Goal: Navigation & Orientation: Find specific page/section

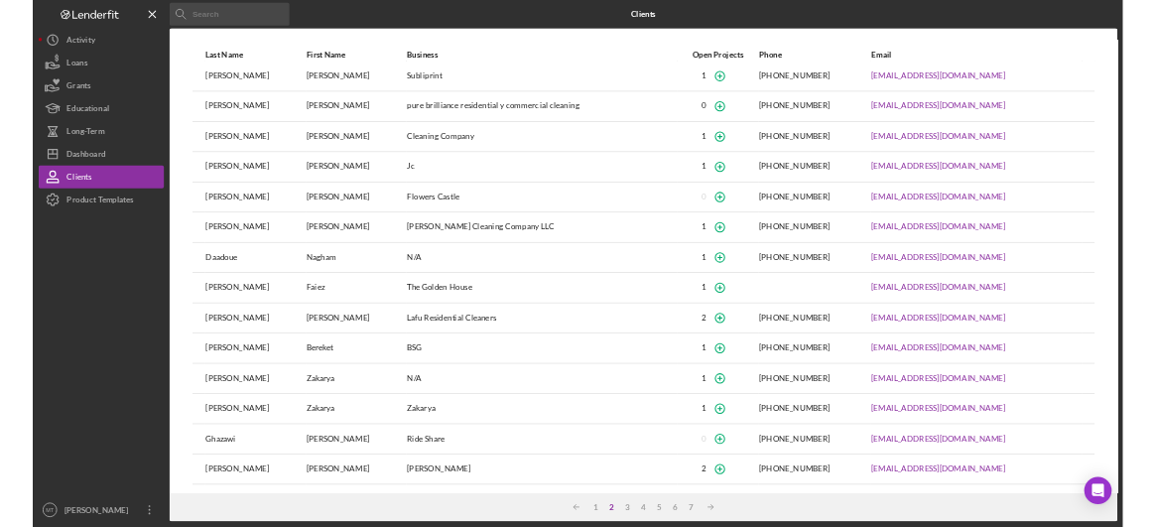
scroll to position [66, 0]
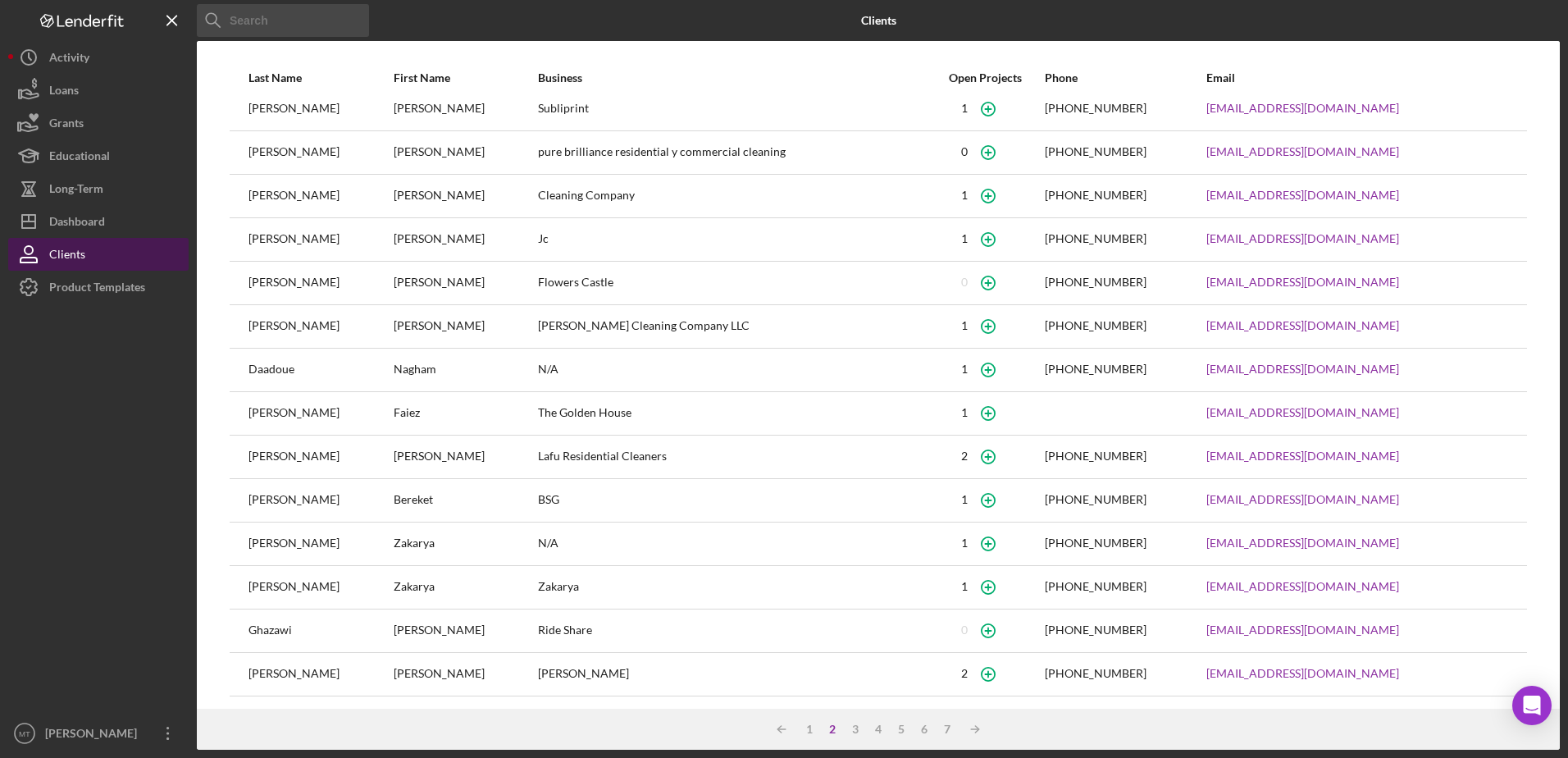
click at [82, 253] on div "Clients" at bounding box center [68, 256] width 36 height 37
click at [234, 12] on input at bounding box center [283, 21] width 172 height 33
click at [343, 21] on input at bounding box center [283, 21] width 172 height 33
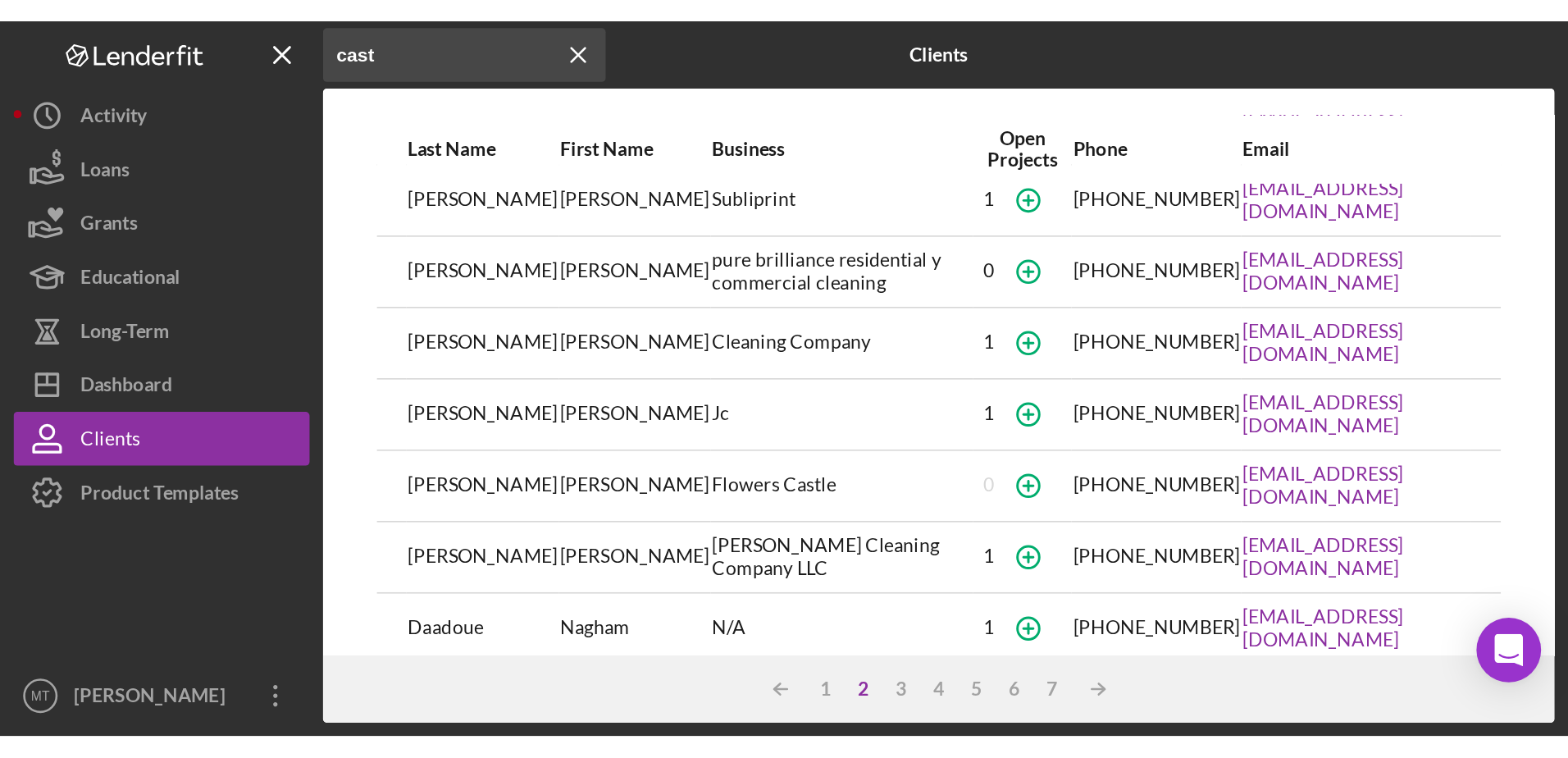
scroll to position [0, 0]
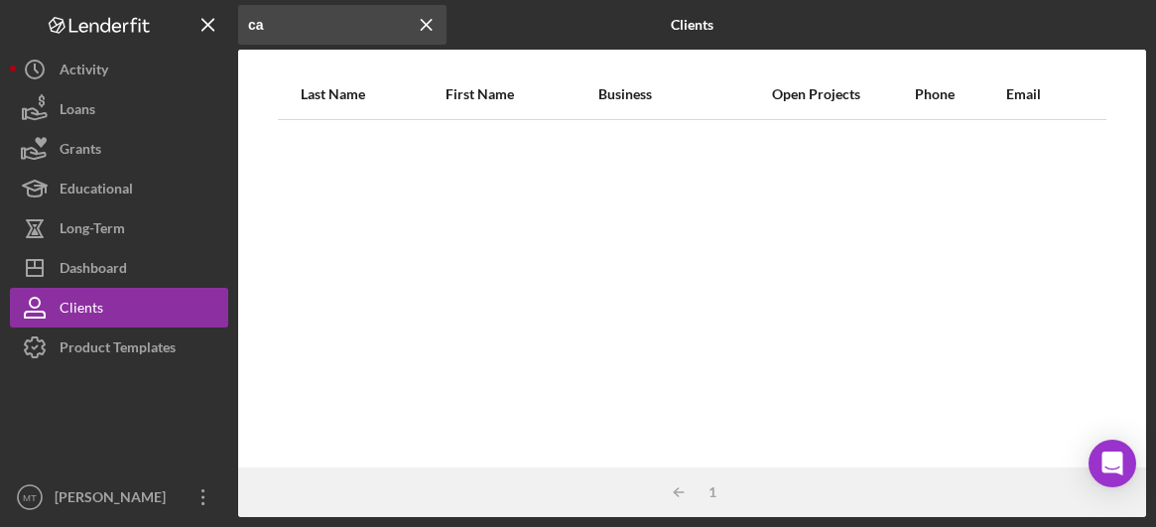
type input "c"
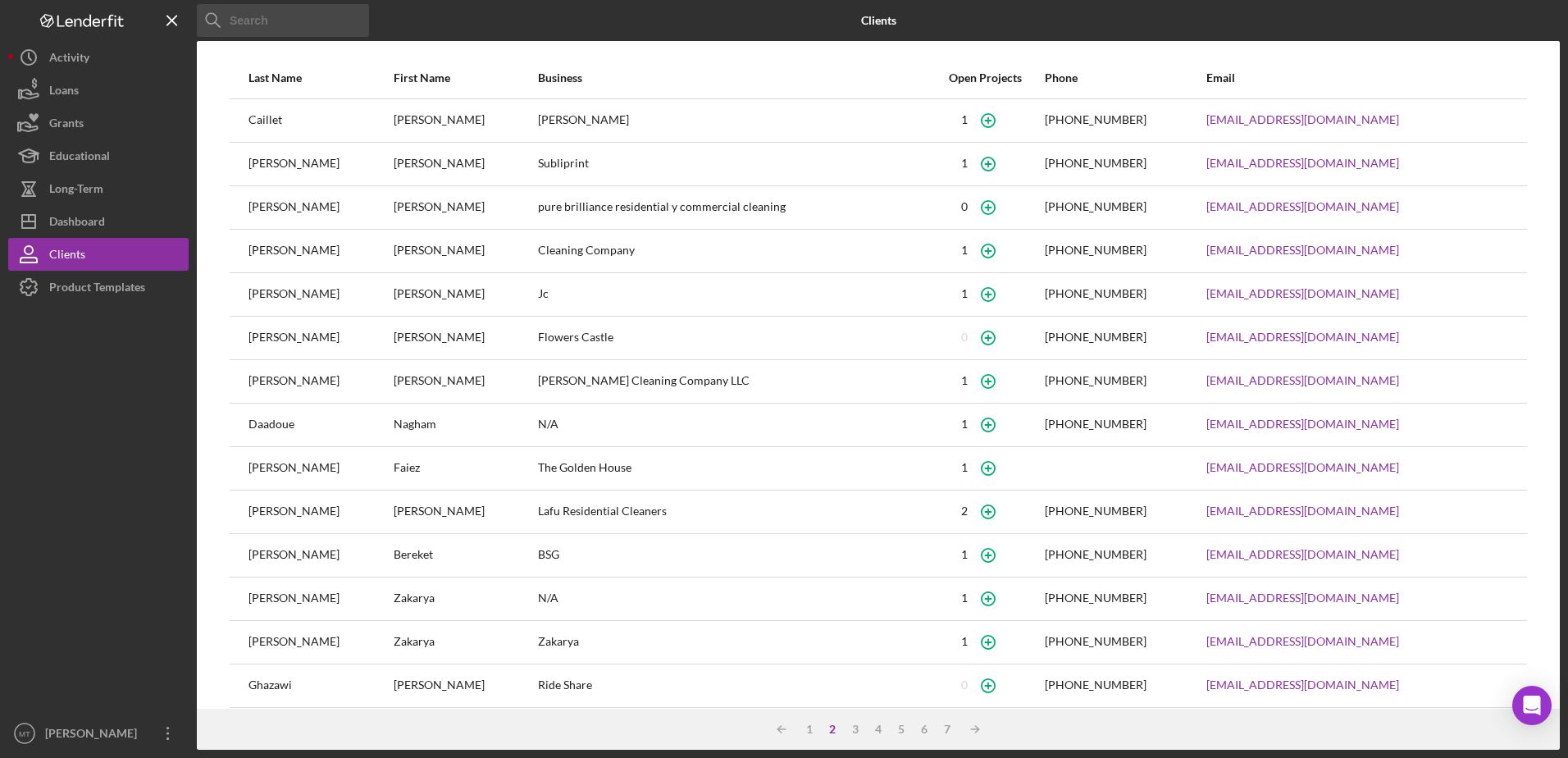
click at [610, 336] on div "Flowers Castle" at bounding box center [731, 338] width 387 height 41
click at [1261, 296] on link "[EMAIL_ADDRESS][DOMAIN_NAME]" at bounding box center [1302, 293] width 192 height 13
click at [418, 236] on div "[PERSON_NAME]" at bounding box center [465, 251] width 144 height 41
click at [324, 341] on div "[PERSON_NAME]" at bounding box center [321, 338] width 144 height 41
click at [967, 287] on div "1" at bounding box center [964, 293] width 7 height 13
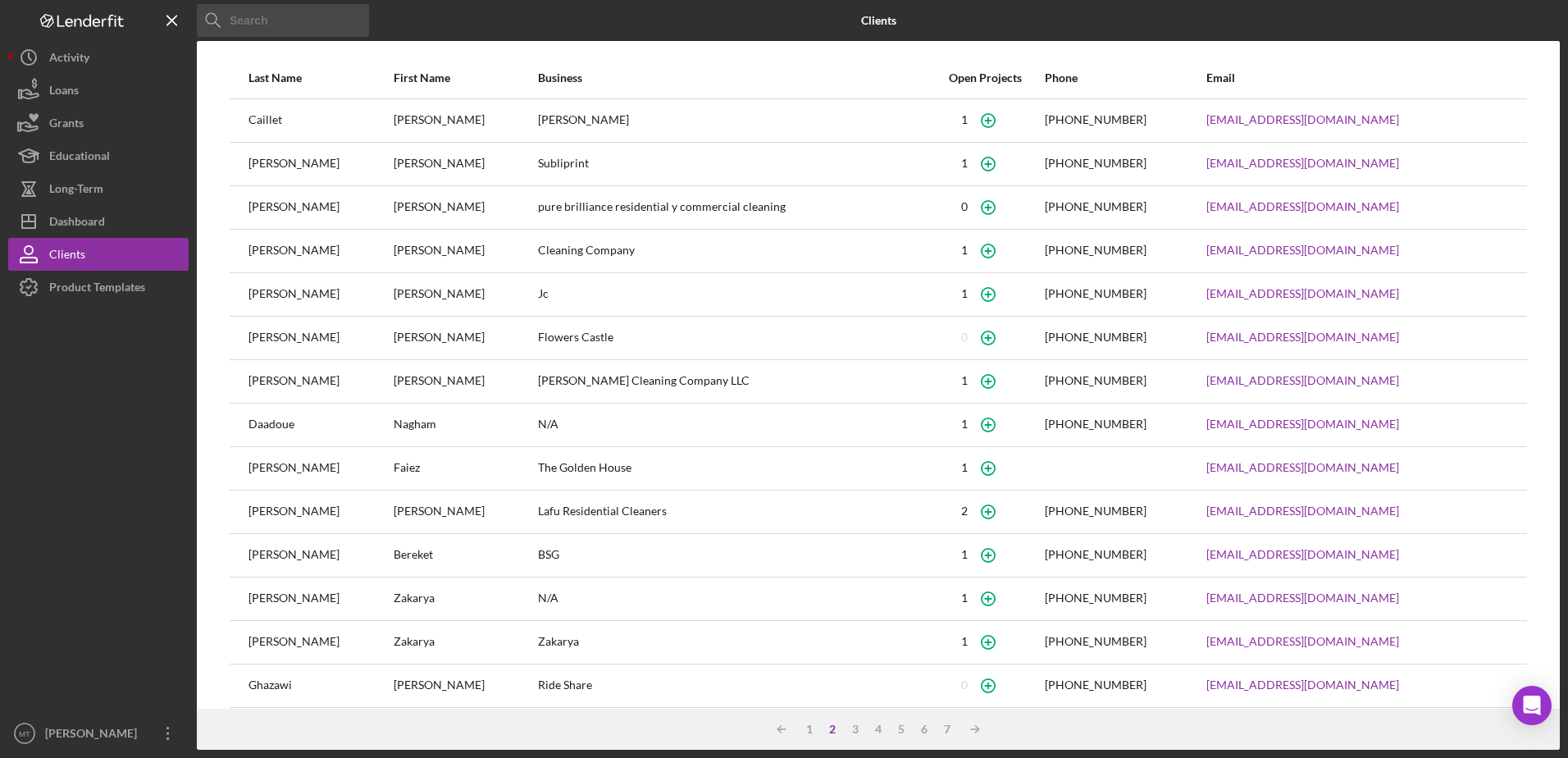
click at [515, 298] on div "[PERSON_NAME]" at bounding box center [465, 294] width 144 height 41
click at [1007, 290] on icon "button" at bounding box center [988, 293] width 37 height 37
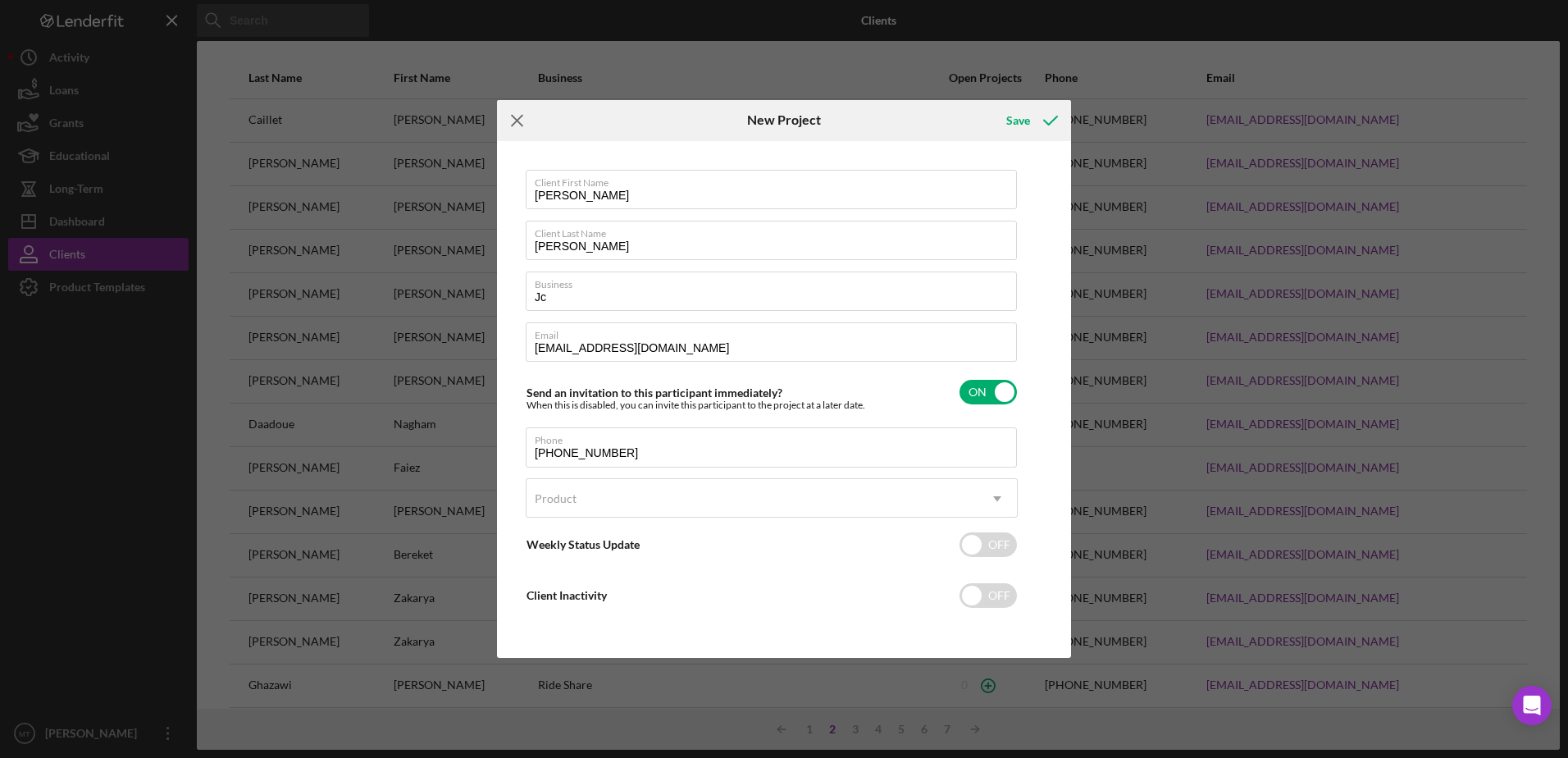
click at [510, 117] on icon "Icon/Menu Close" at bounding box center [517, 121] width 41 height 41
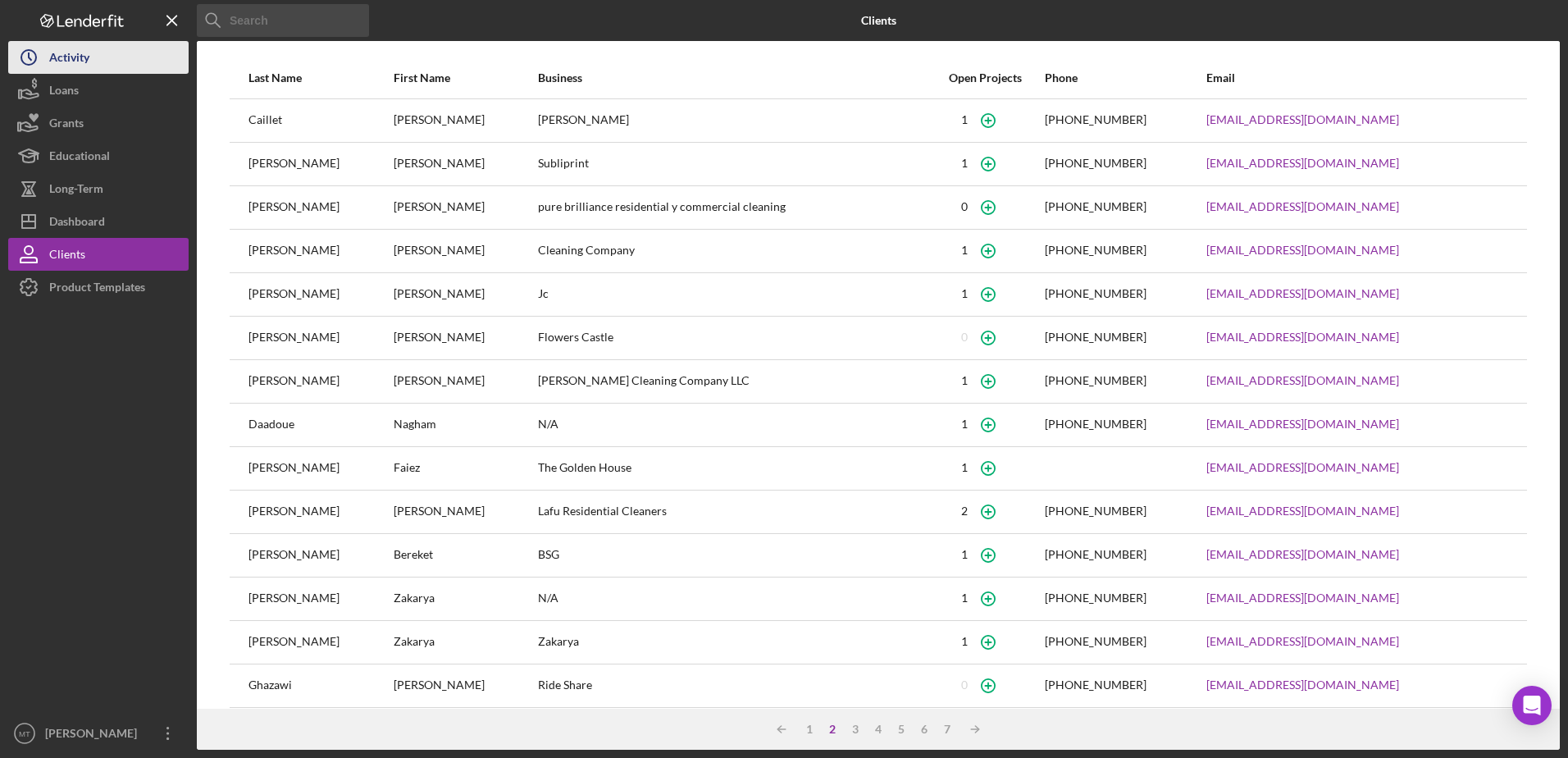
click at [78, 69] on div "Activity" at bounding box center [69, 60] width 40 height 37
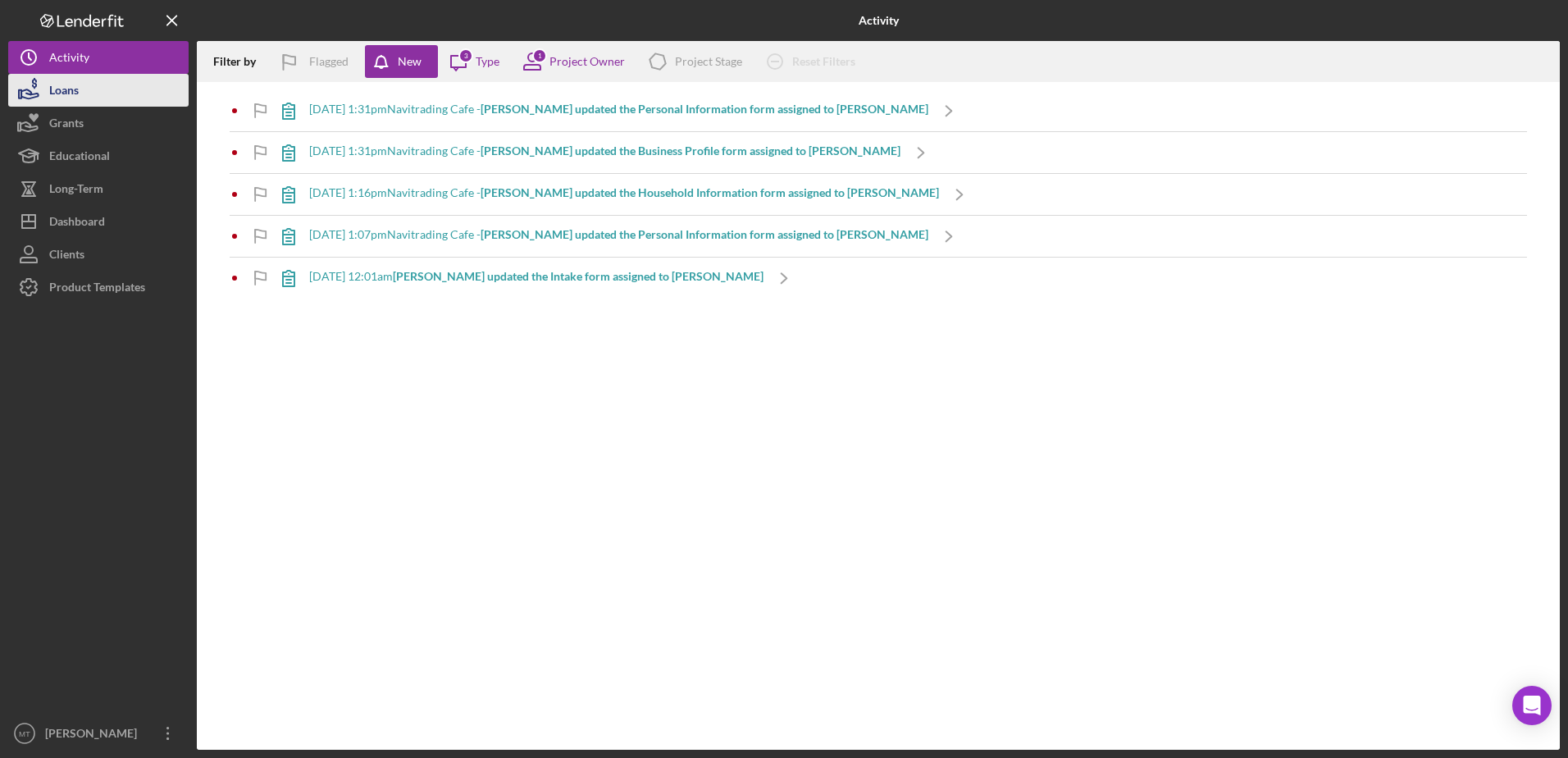
click at [71, 91] on div "Loans" at bounding box center [64, 92] width 30 height 37
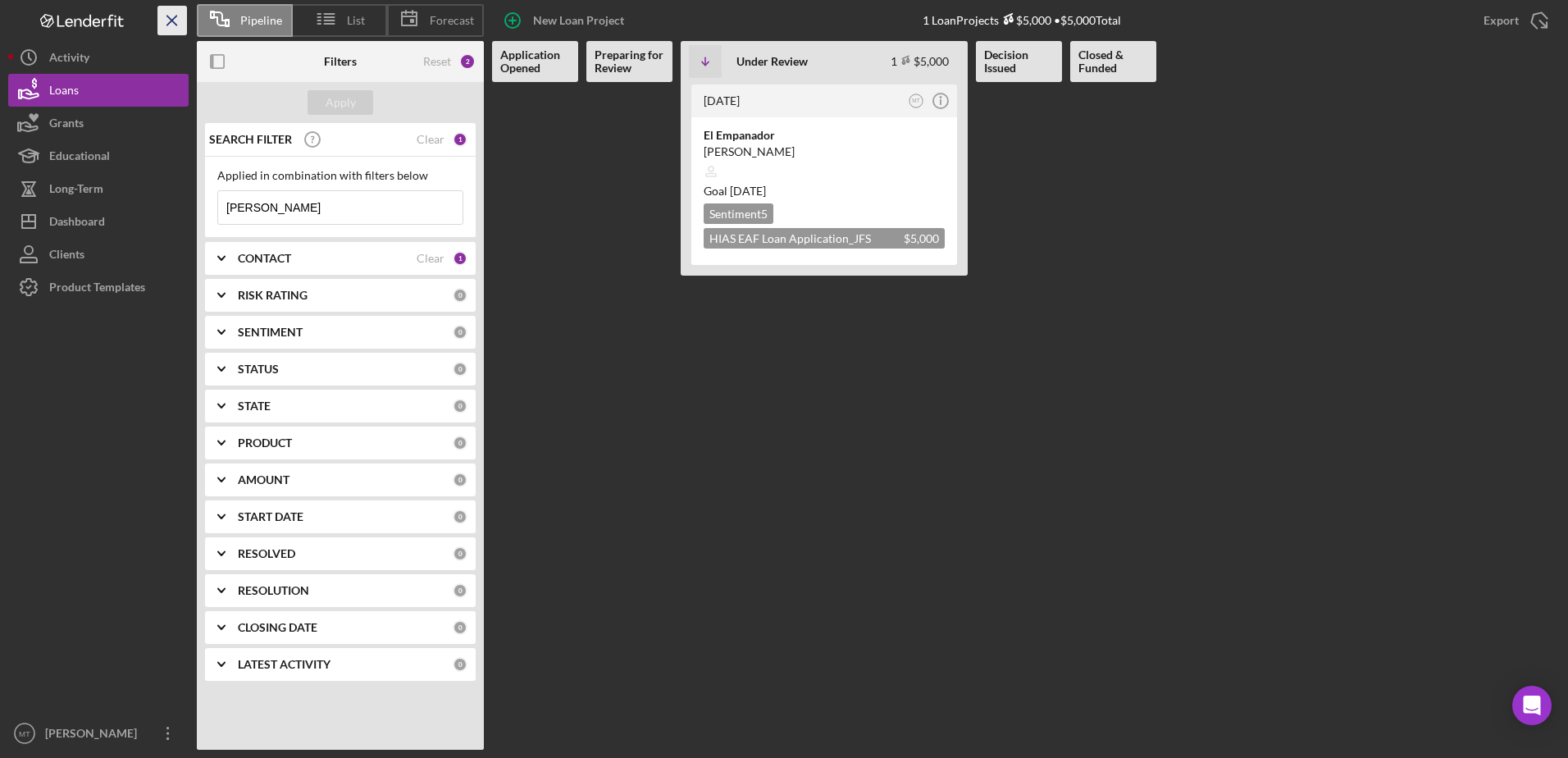
click at [163, 21] on icon "Icon/Menu Close" at bounding box center [173, 21] width 37 height 37
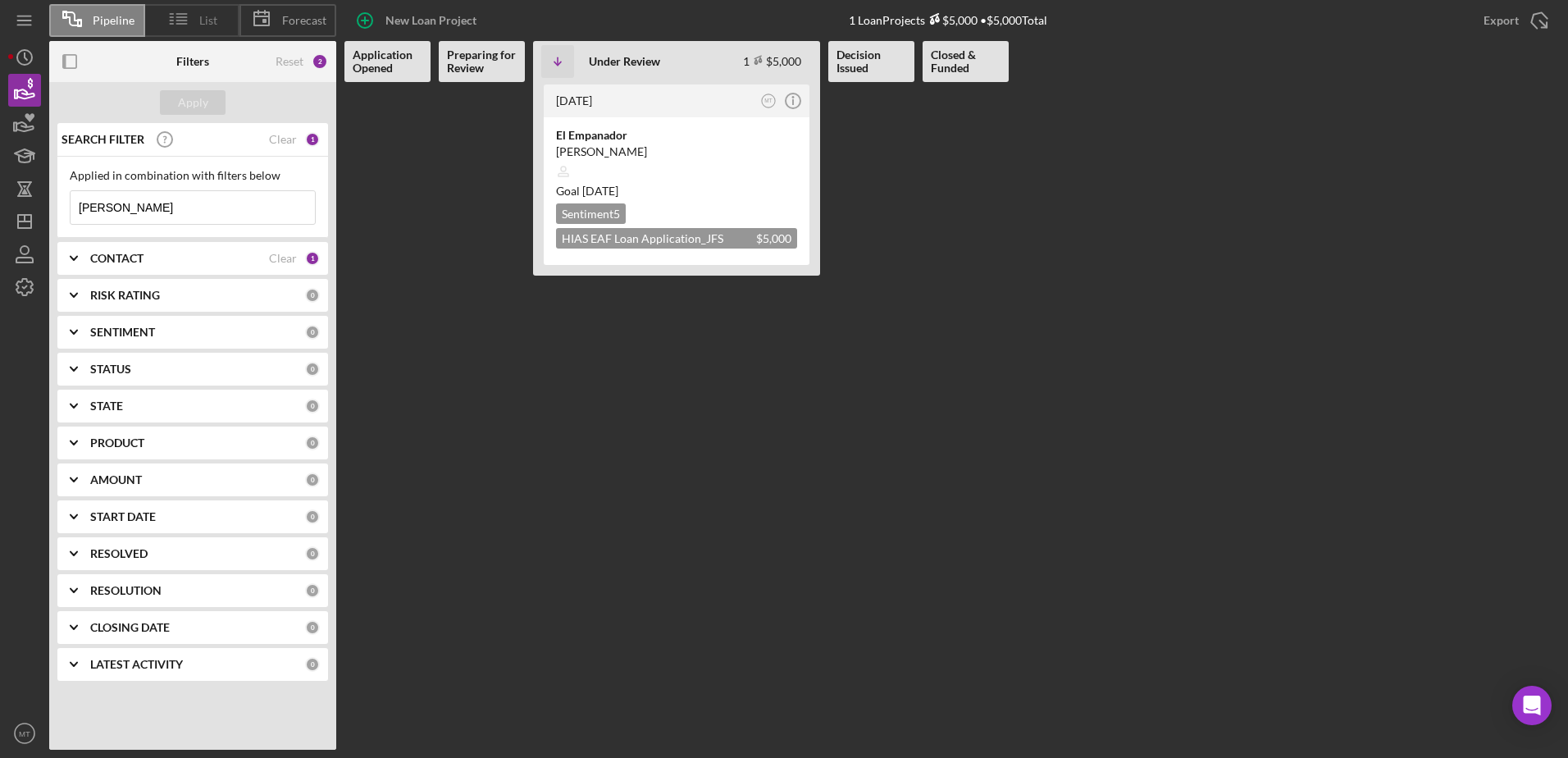
click at [227, 7] on div "List" at bounding box center [192, 21] width 94 height 33
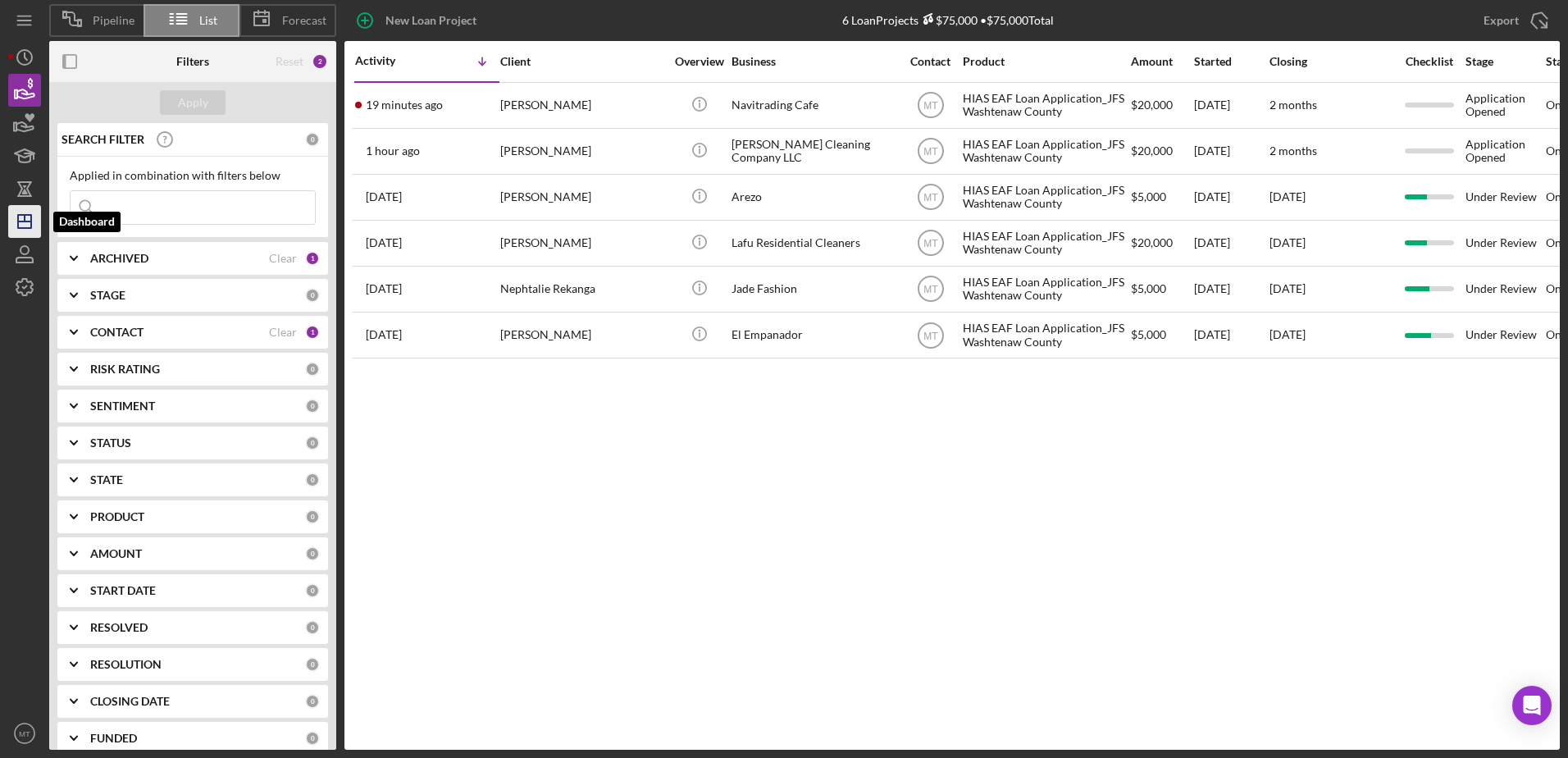
click at [25, 215] on line "button" at bounding box center [25, 218] width 0 height 7
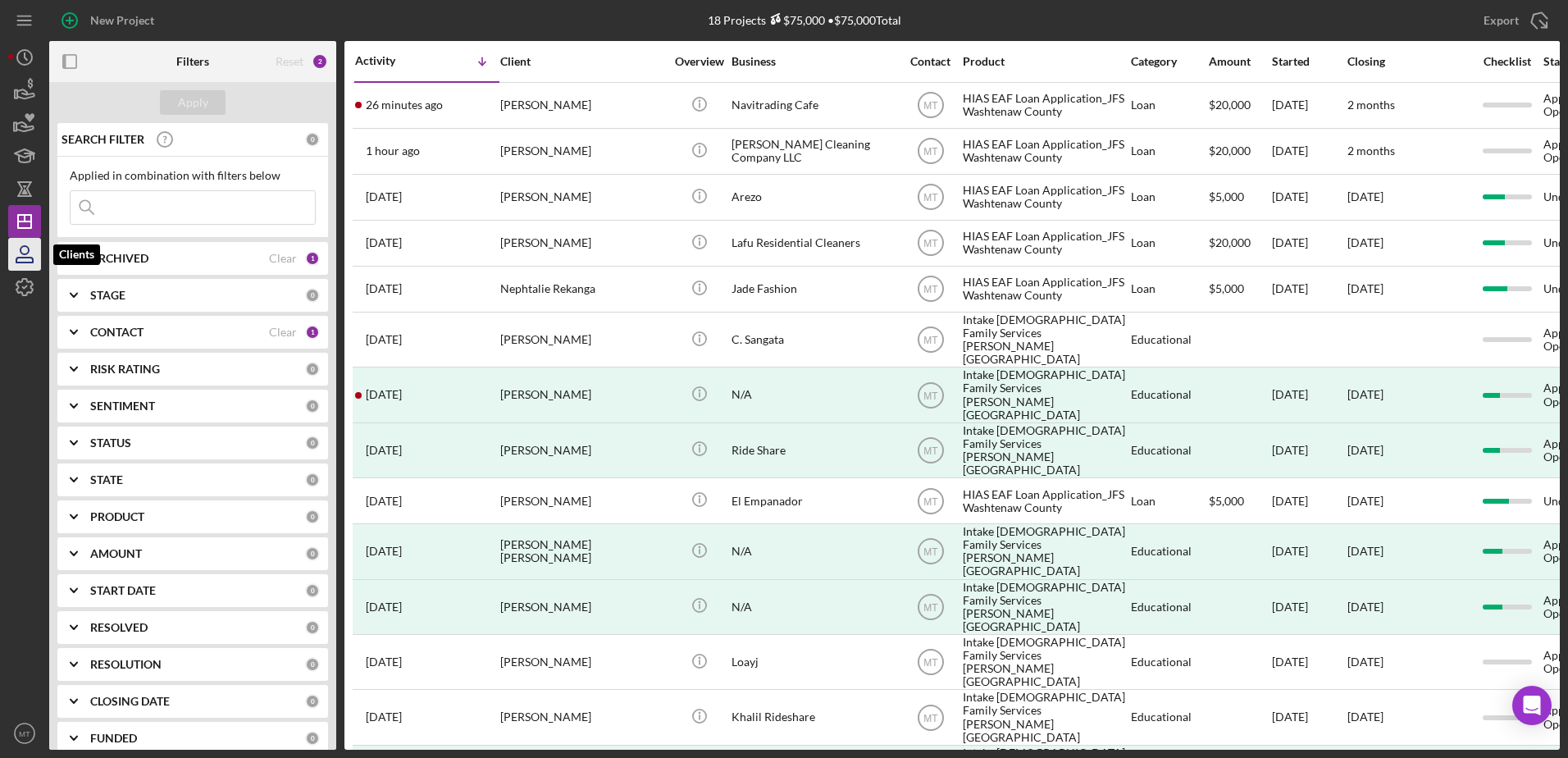
click at [33, 241] on icon "button" at bounding box center [25, 255] width 41 height 41
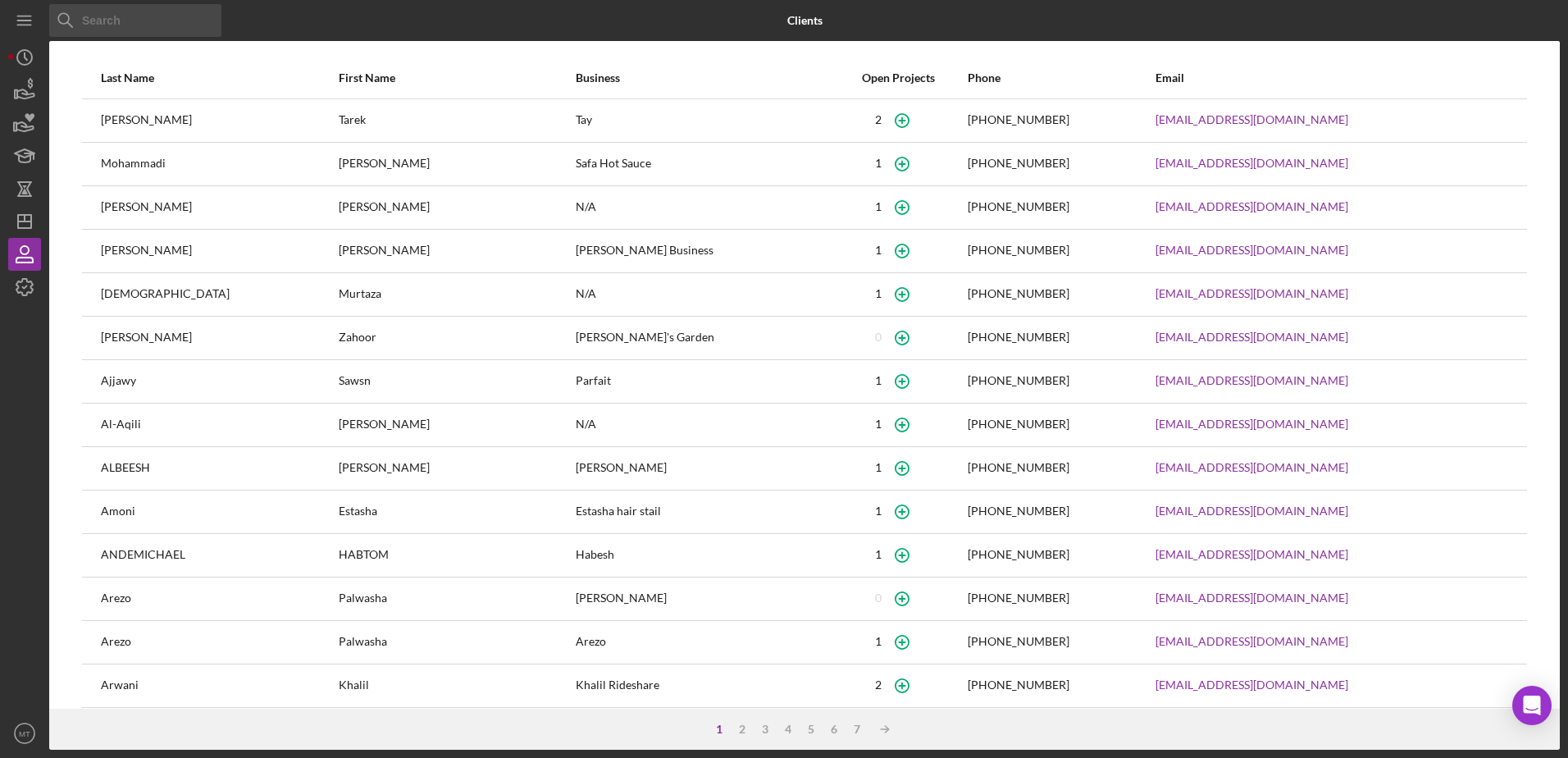
scroll to position [59, 0]
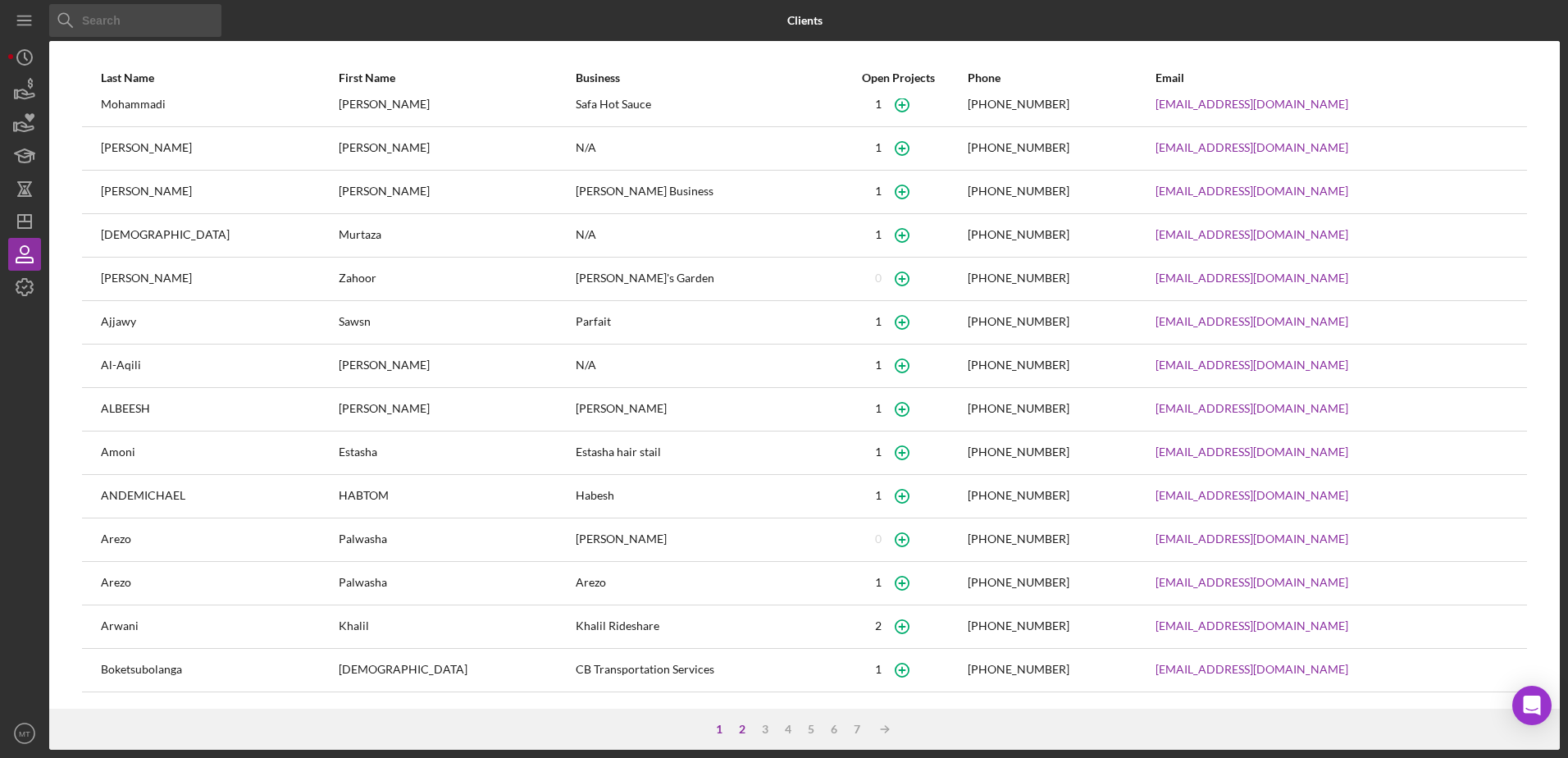
click at [739, 726] on div "2" at bounding box center [742, 729] width 23 height 13
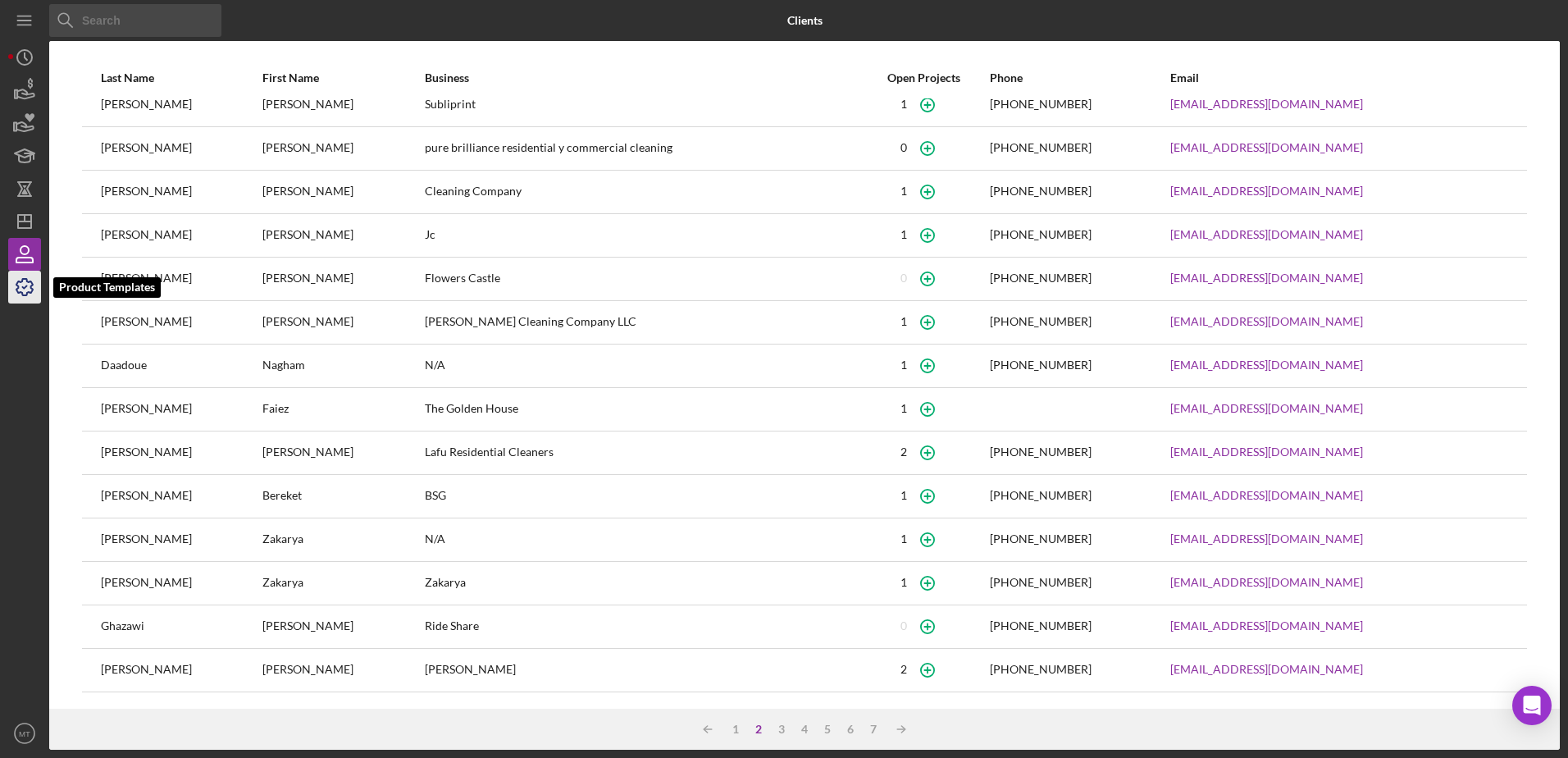
click at [28, 283] on icon "button" at bounding box center [25, 288] width 41 height 41
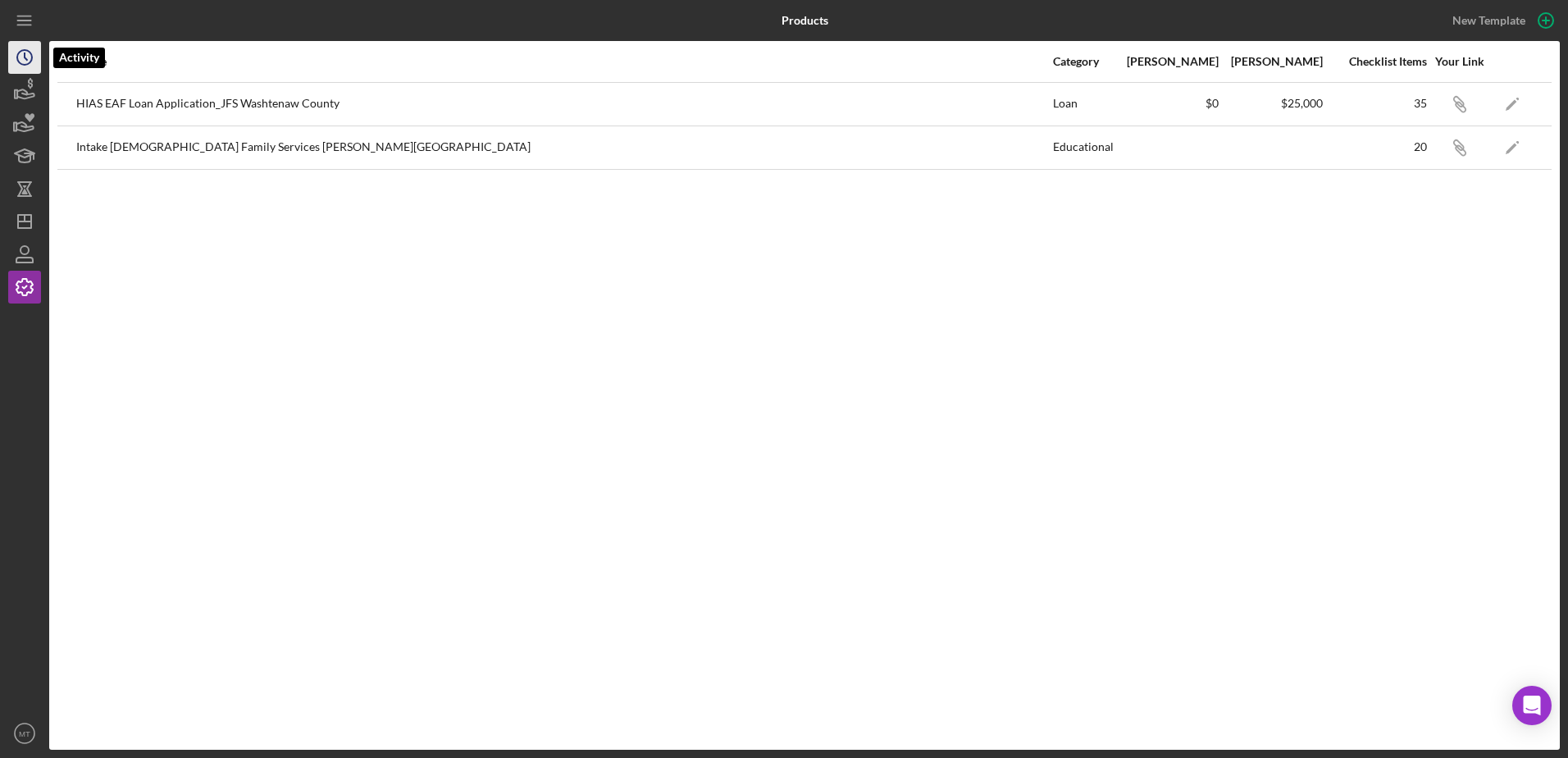
click at [18, 46] on icon "Icon/History" at bounding box center [25, 58] width 41 height 41
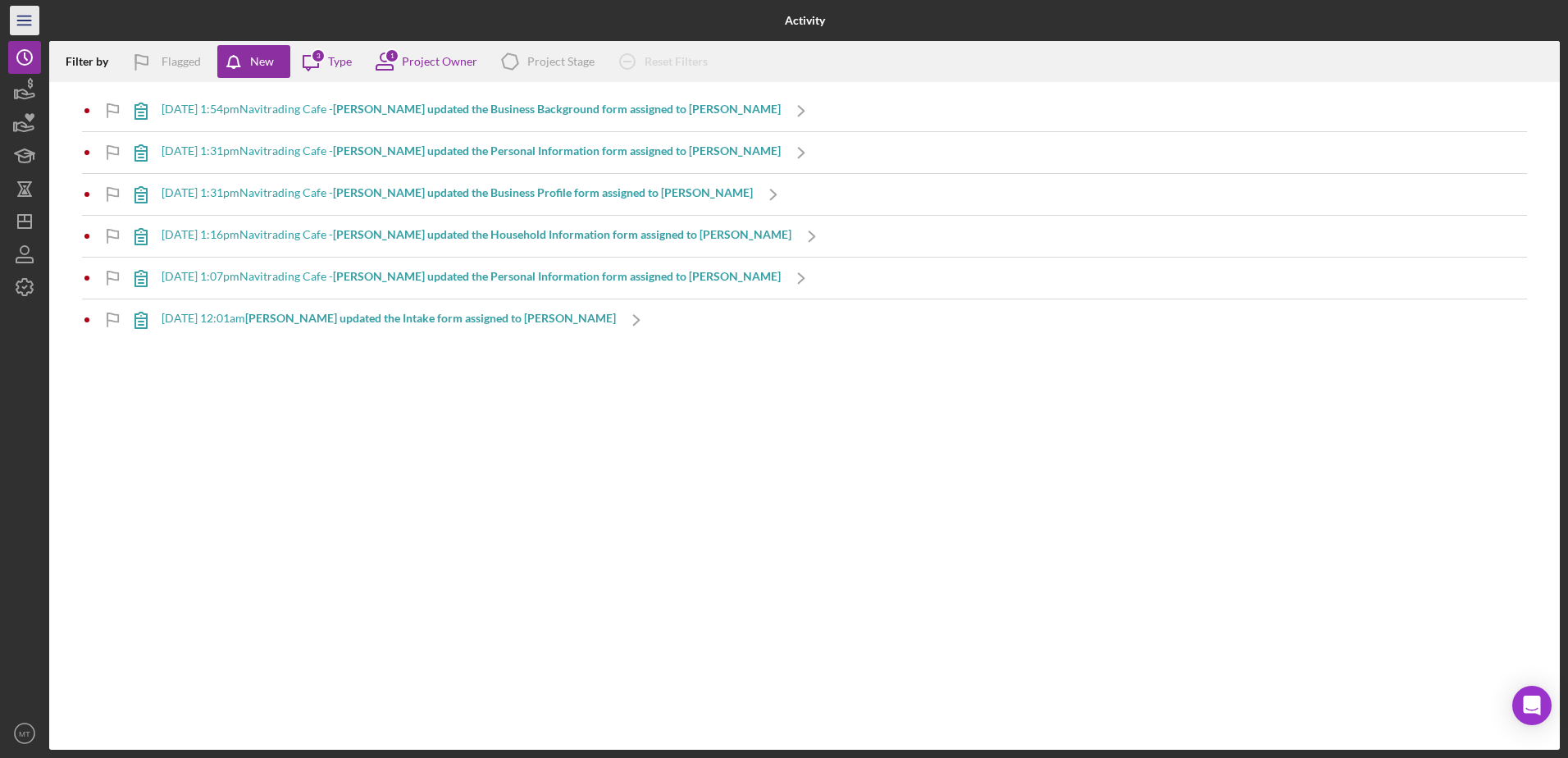
click at [27, 34] on icon "Icon/Menu" at bounding box center [25, 21] width 37 height 37
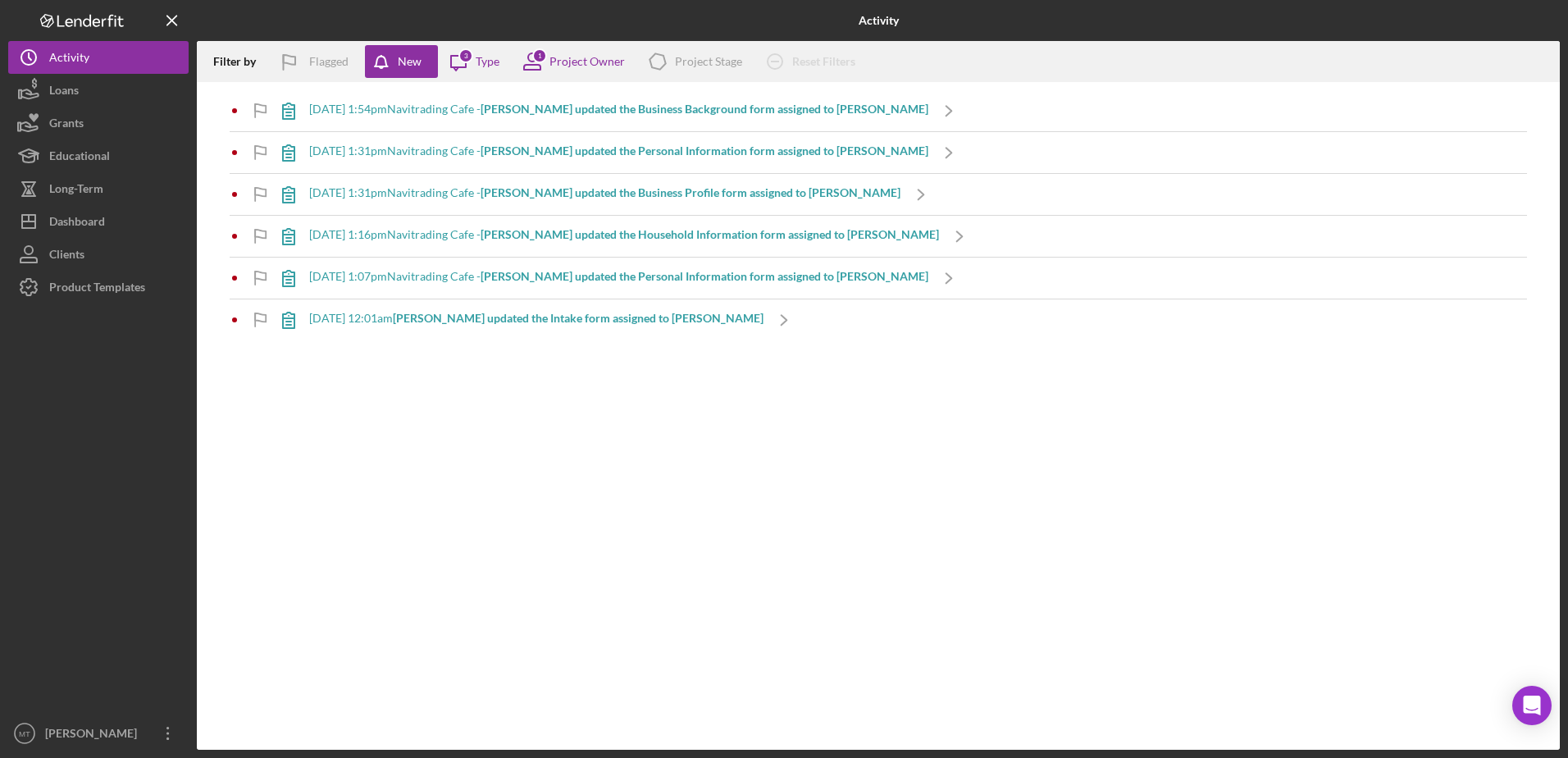
click at [56, 17] on icon "Logo-Reversed Created with Sketch." at bounding box center [82, 21] width 148 height 14
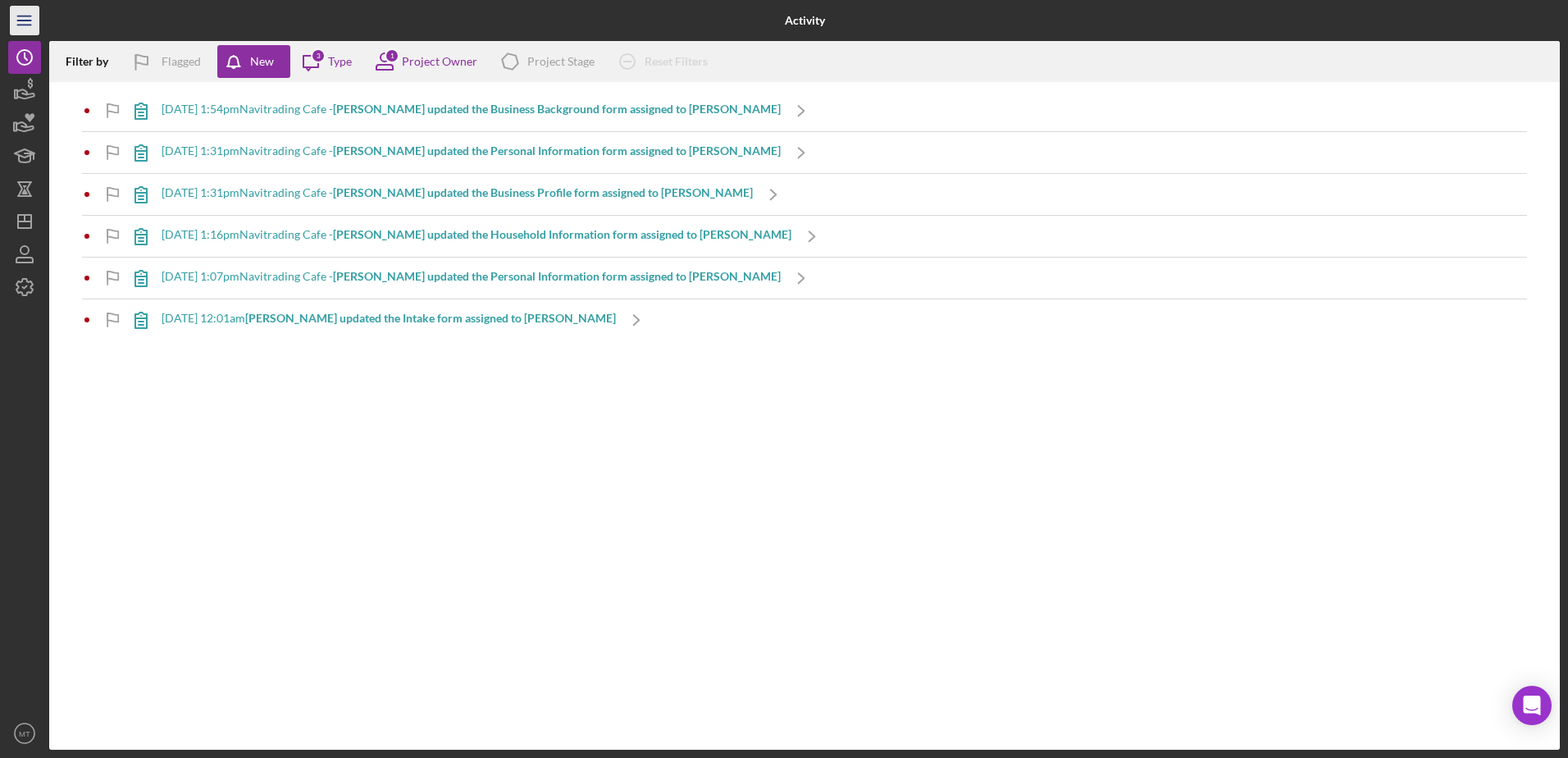
click at [32, 23] on icon "Icon/Menu" at bounding box center [25, 21] width 37 height 37
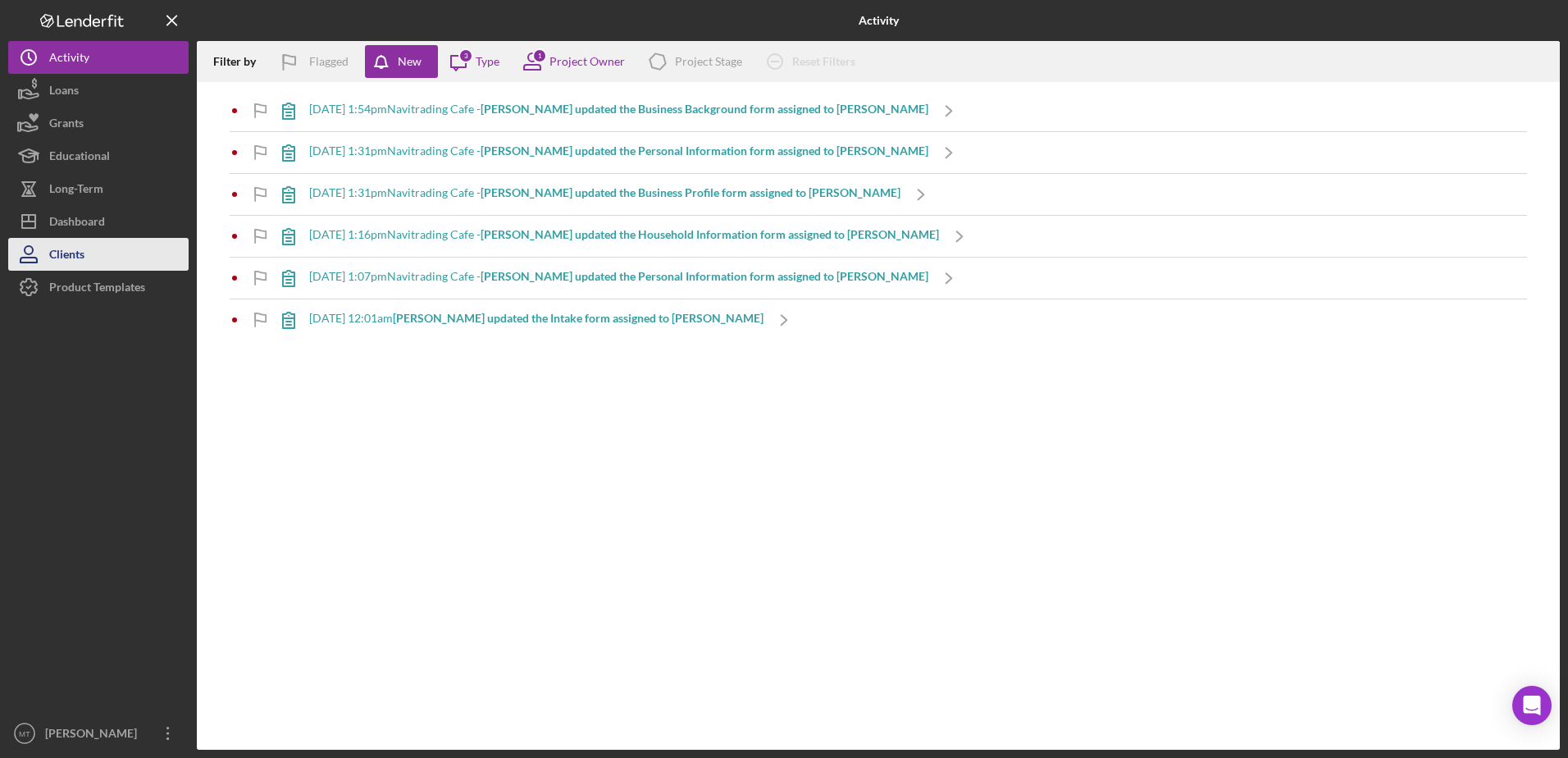
click at [113, 241] on button "Clients" at bounding box center [98, 255] width 180 height 33
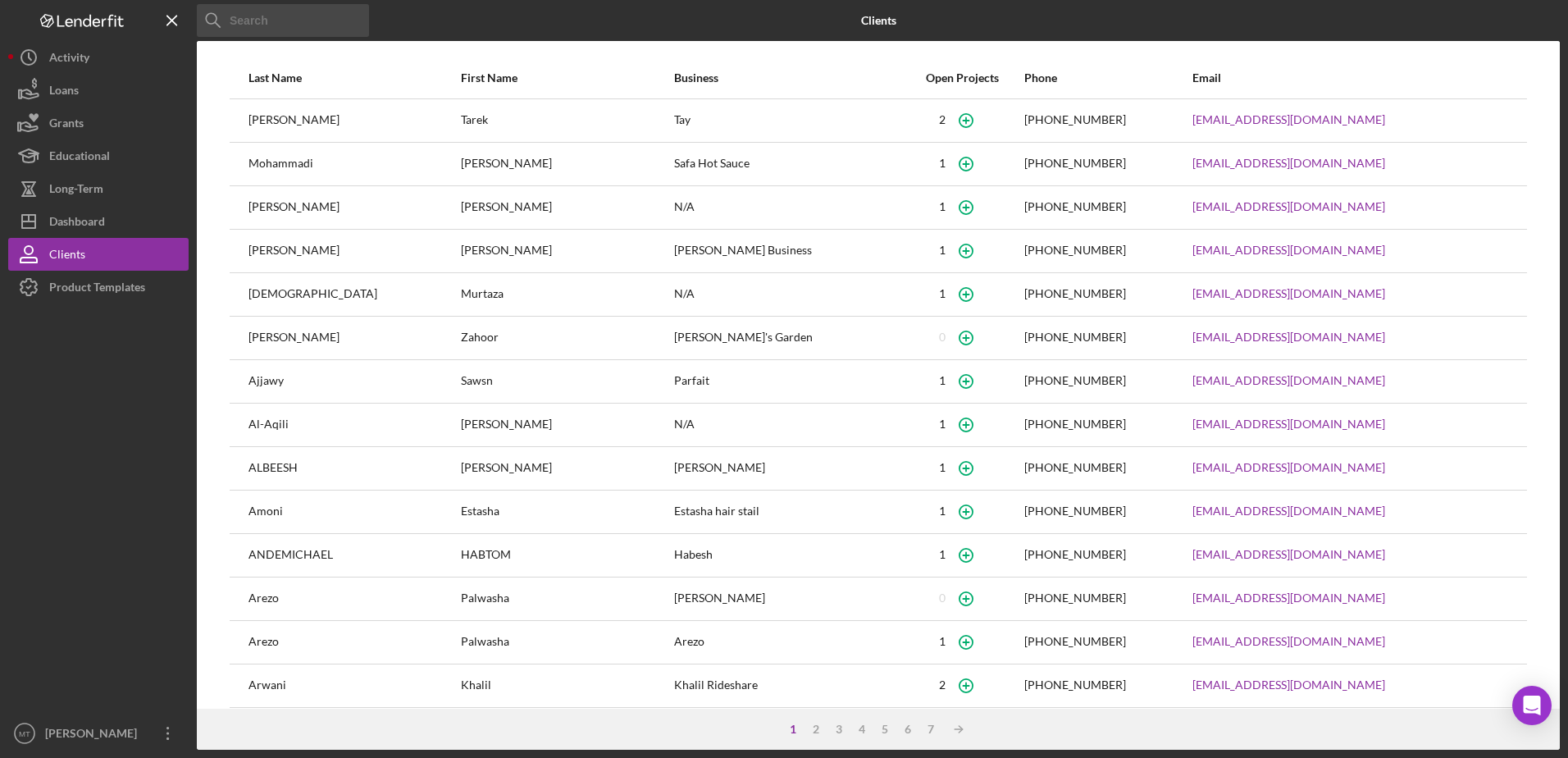
click at [938, 117] on div "2" at bounding box center [942, 120] width 7 height 13
click at [70, 60] on div "Activity" at bounding box center [69, 60] width 40 height 37
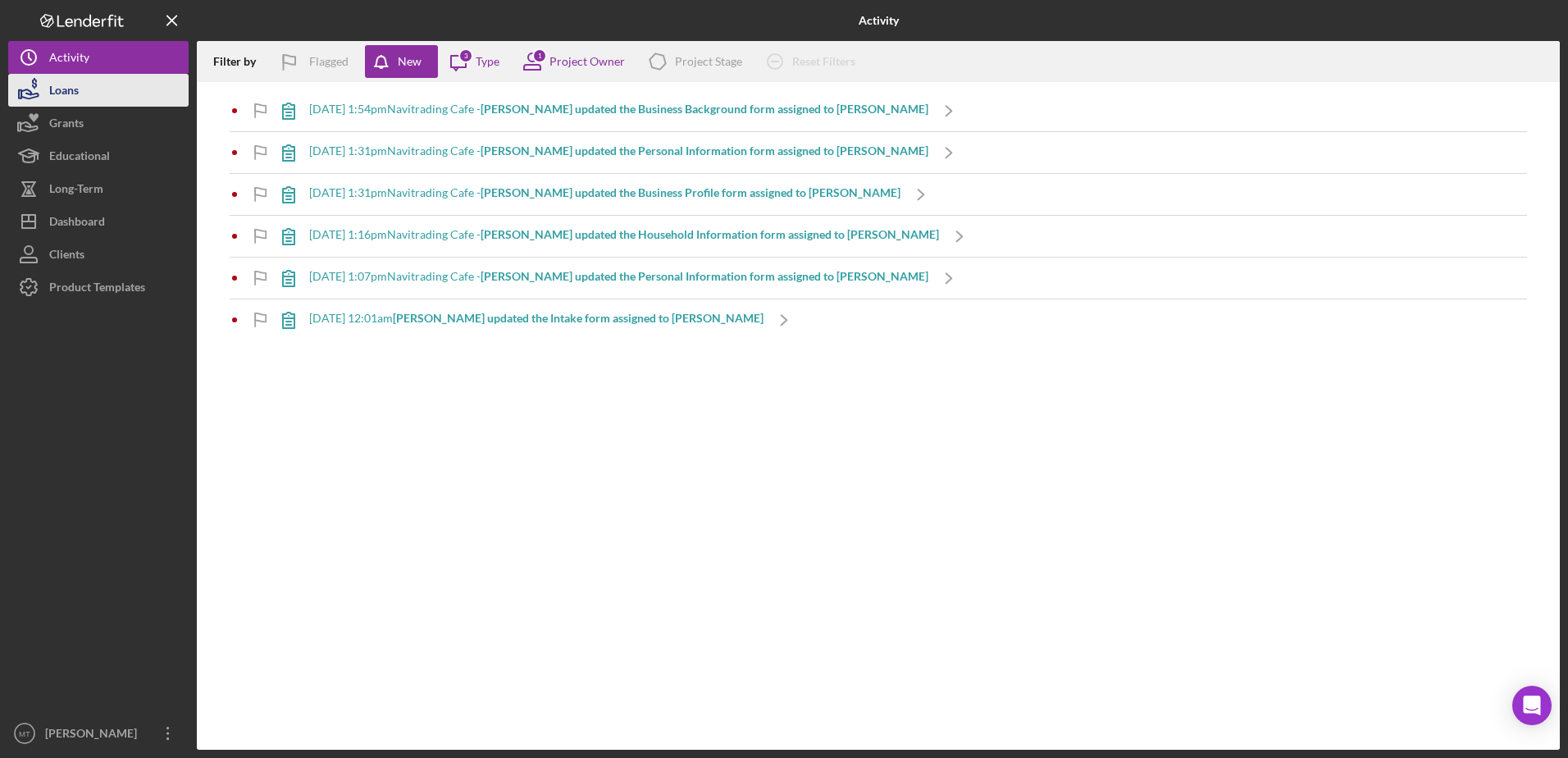
click at [97, 101] on button "Loans" at bounding box center [98, 90] width 180 height 33
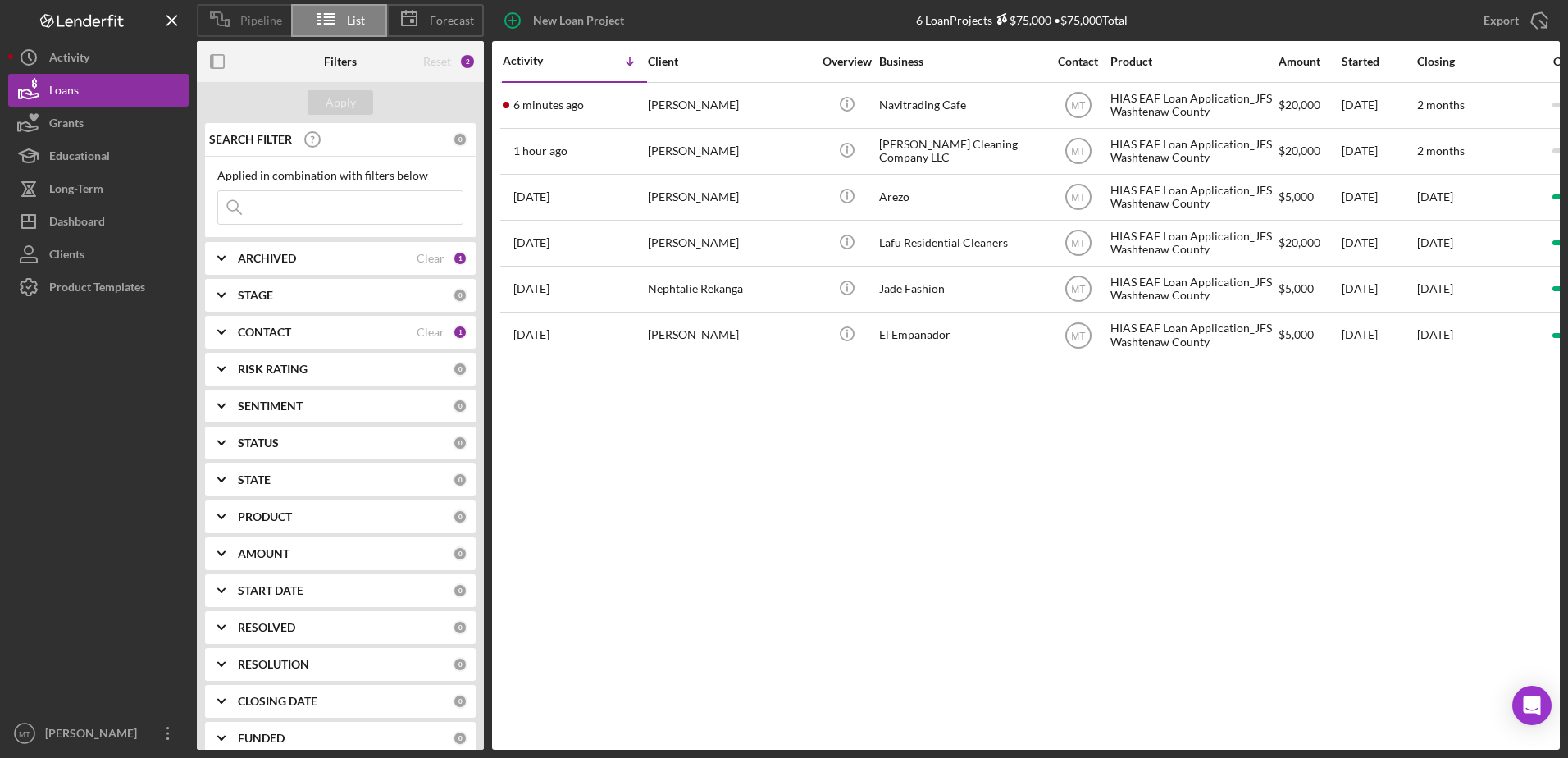
click at [273, 11] on div "Pipeline" at bounding box center [244, 21] width 94 height 33
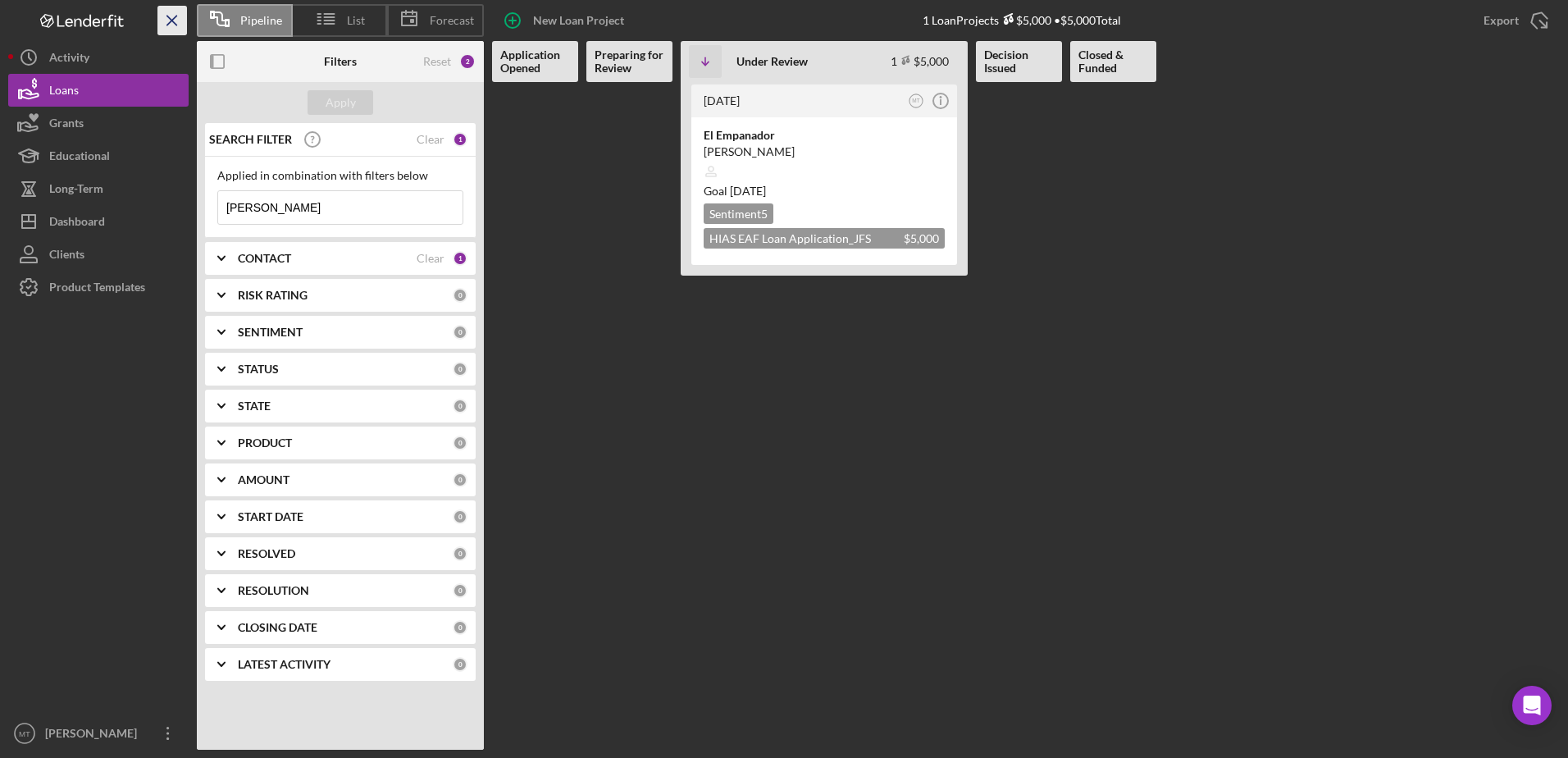
click at [177, 17] on icon "Icon/Menu Close" at bounding box center [173, 21] width 37 height 37
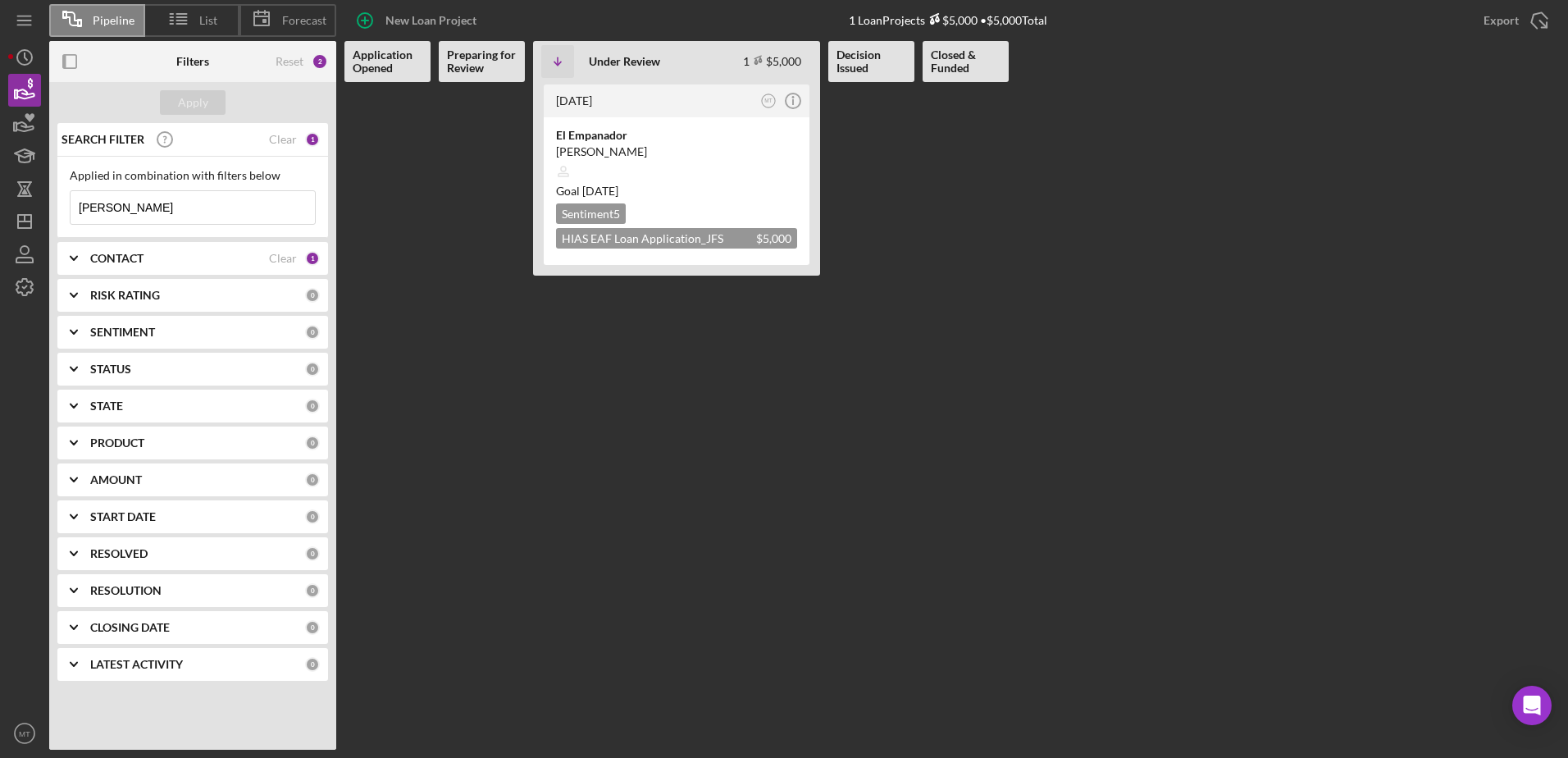
click at [397, 56] on b "Application Opened" at bounding box center [387, 62] width 69 height 26
click at [37, 120] on icon "button" at bounding box center [25, 123] width 41 height 41
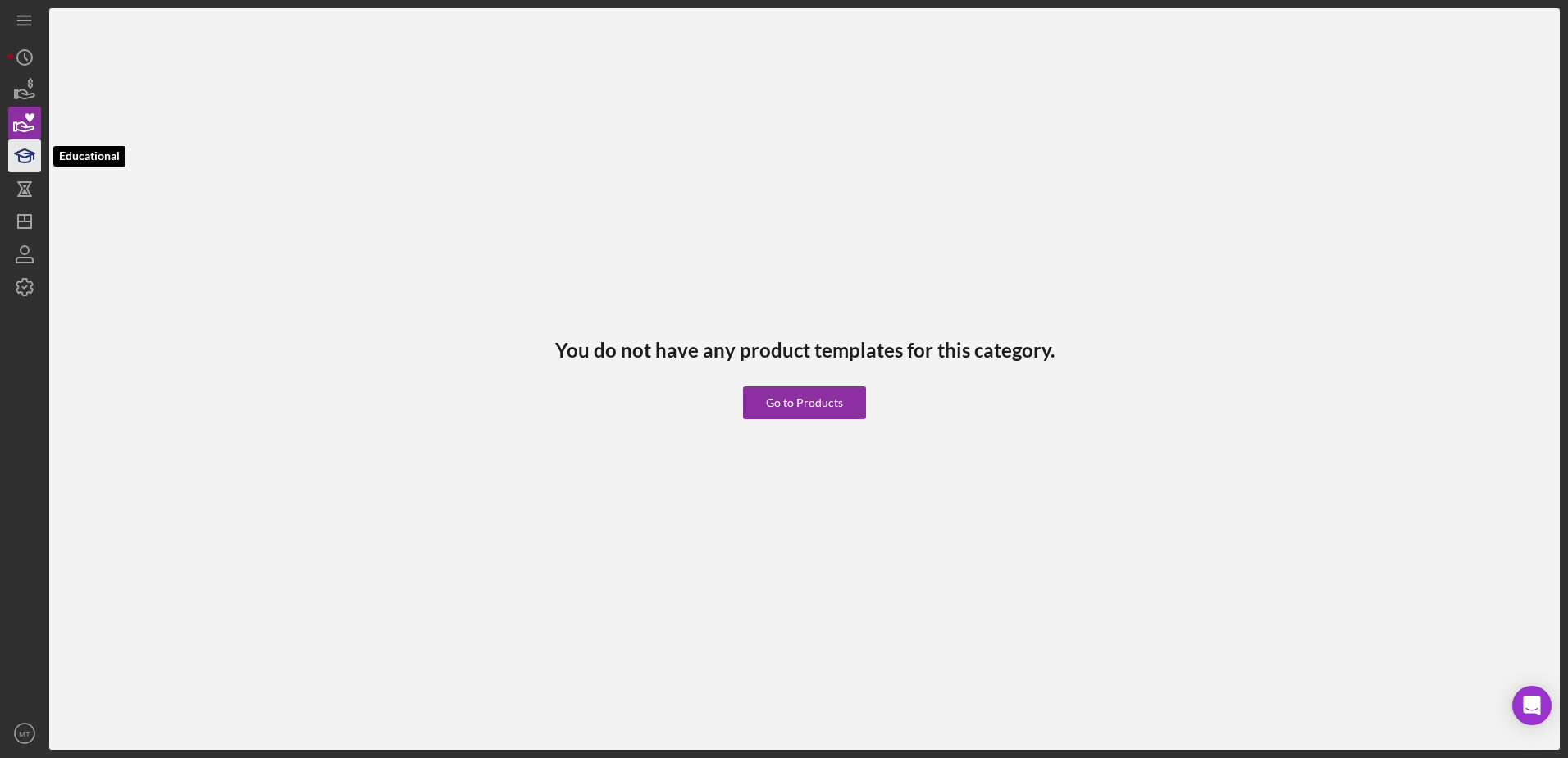
click at [34, 161] on icon "button" at bounding box center [25, 156] width 41 height 41
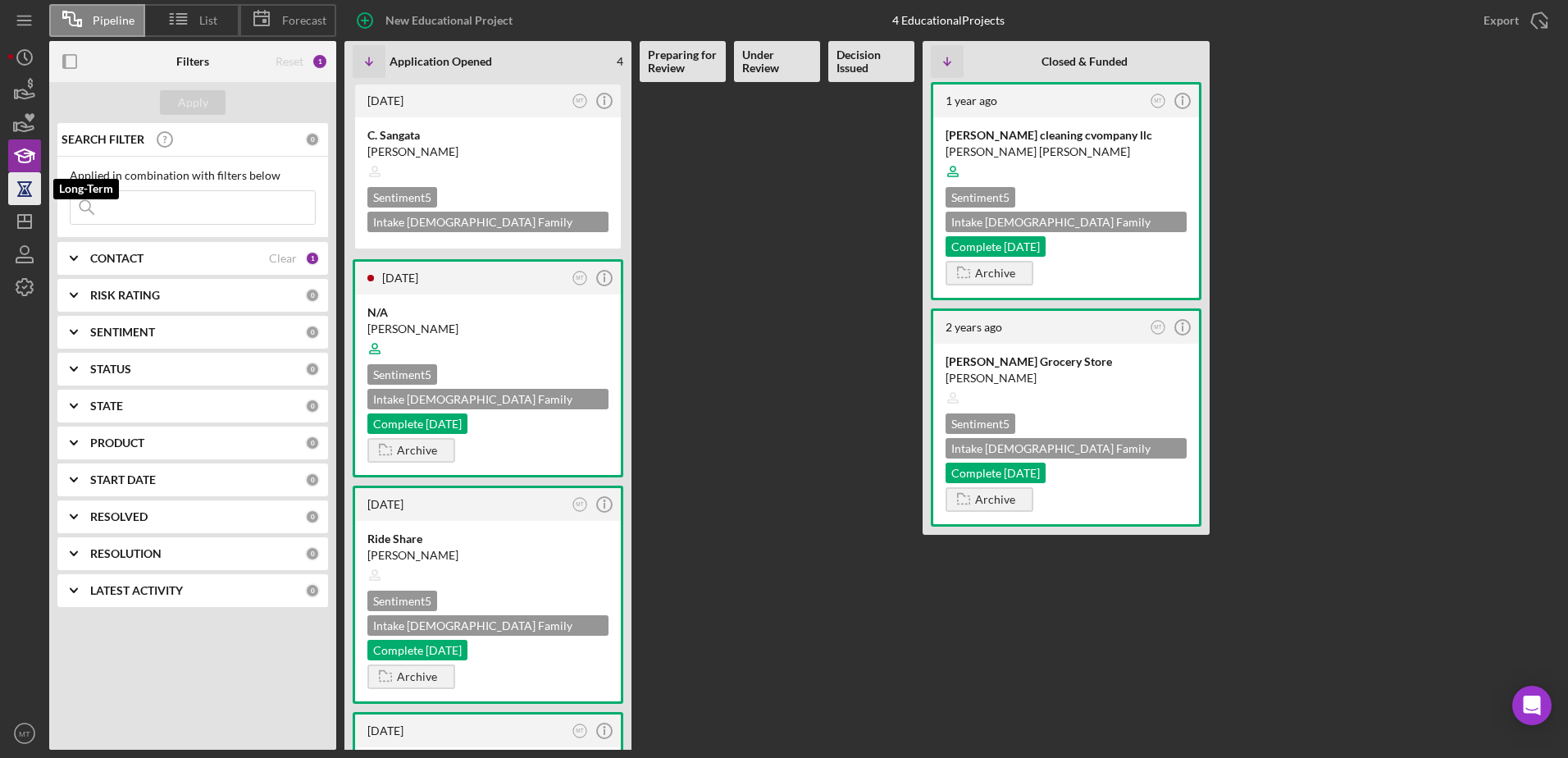
click at [34, 180] on icon "button" at bounding box center [25, 188] width 41 height 41
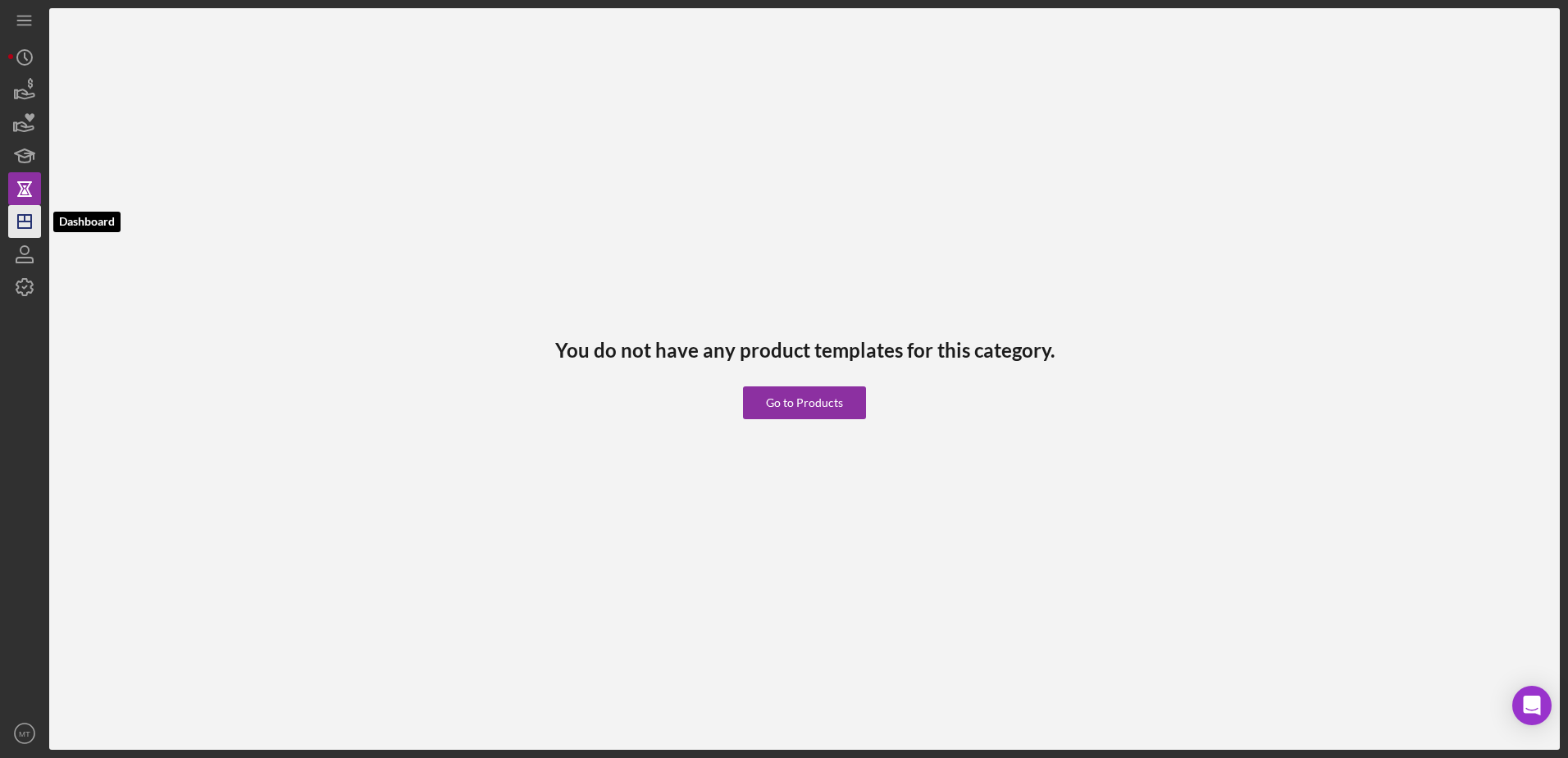
click at [19, 219] on polygon "button" at bounding box center [25, 222] width 13 height 13
